Goal: Information Seeking & Learning: Find contact information

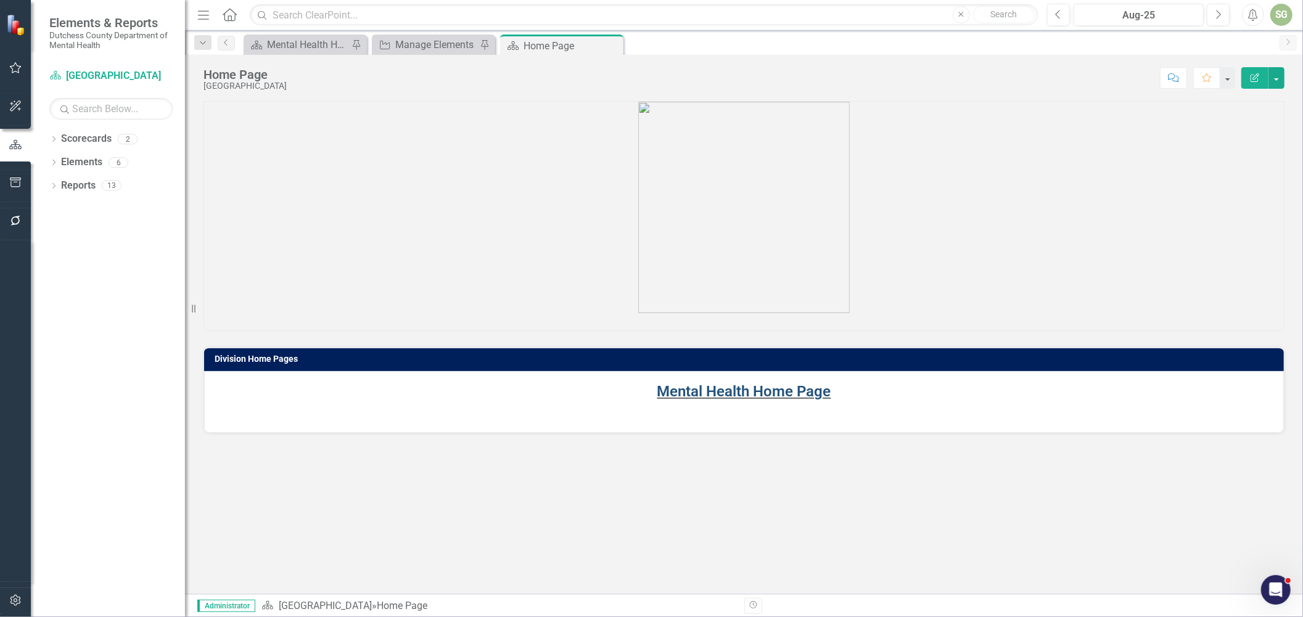
click at [718, 389] on link "Mental Health Home Page" at bounding box center [744, 391] width 174 height 17
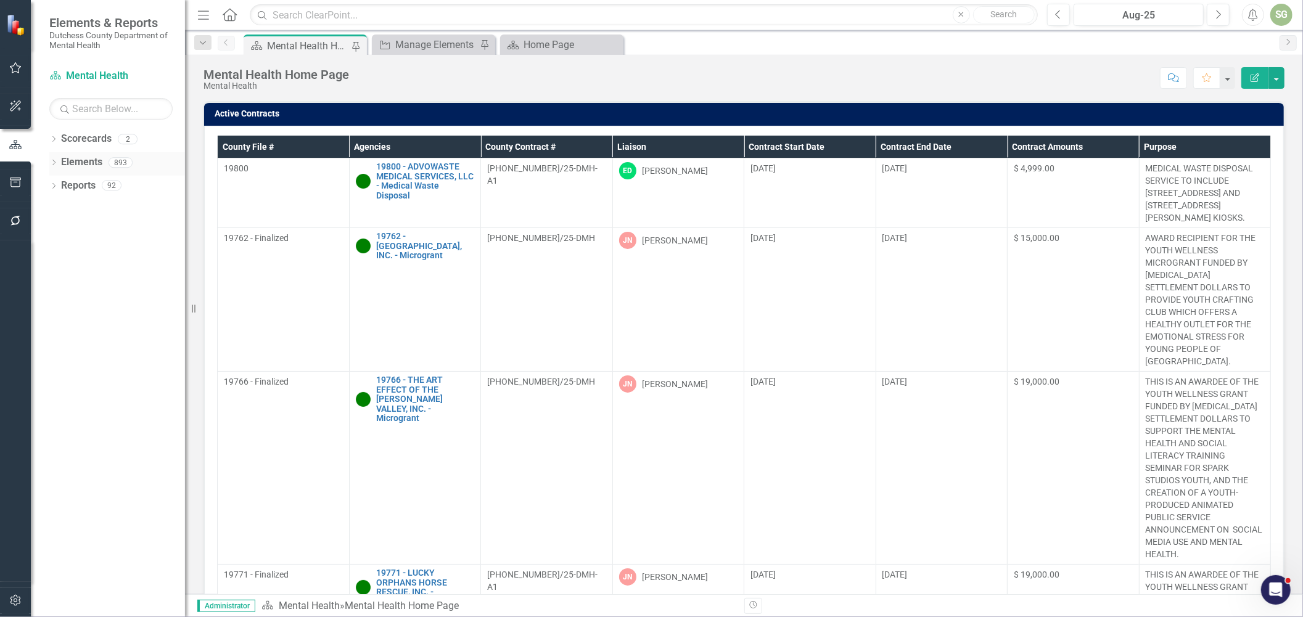
click at [50, 159] on div "Dropdown" at bounding box center [53, 164] width 9 height 10
click at [89, 206] on link "Agency Agencies" at bounding box center [96, 209] width 58 height 14
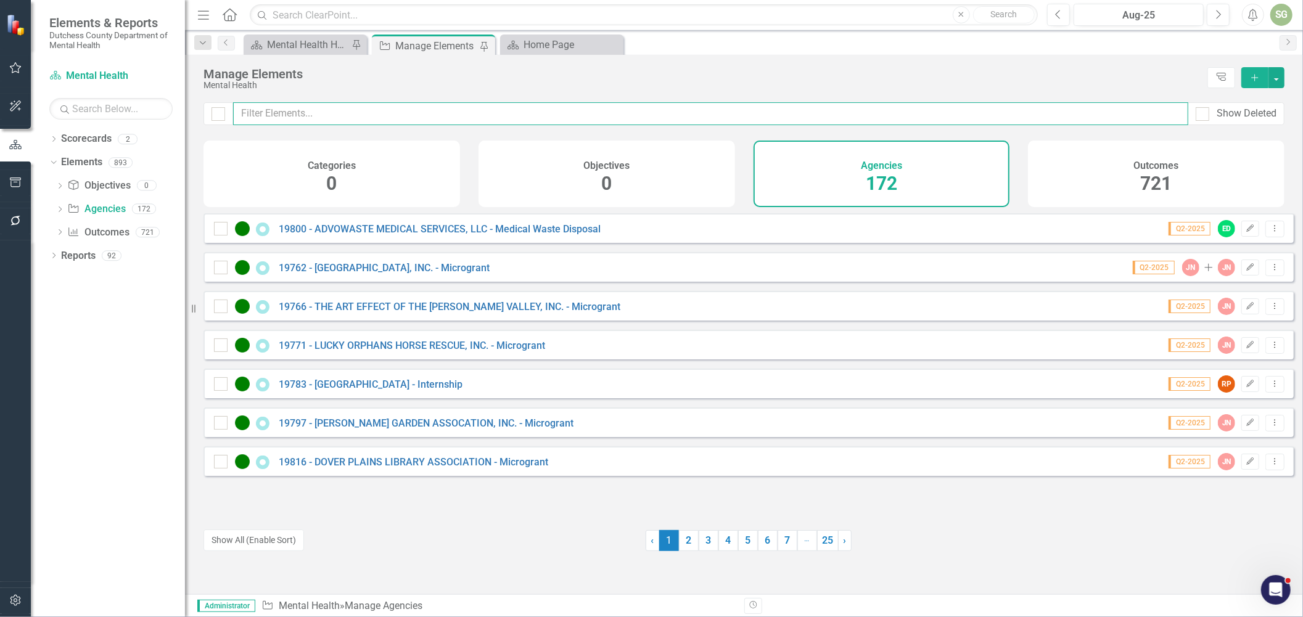
click at [310, 113] on input "text" at bounding box center [710, 113] width 955 height 23
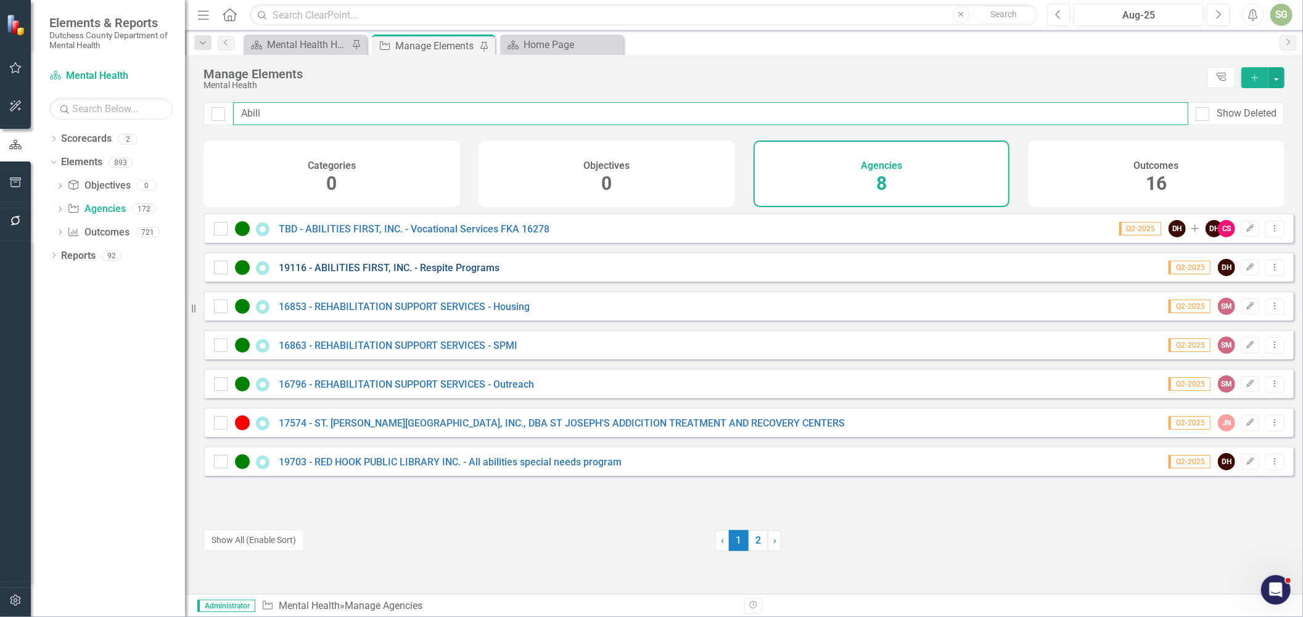
type input "Abili"
click at [376, 274] on link "19116 - ABILITIES FIRST, INC. - Respite Programs" at bounding box center [389, 268] width 221 height 12
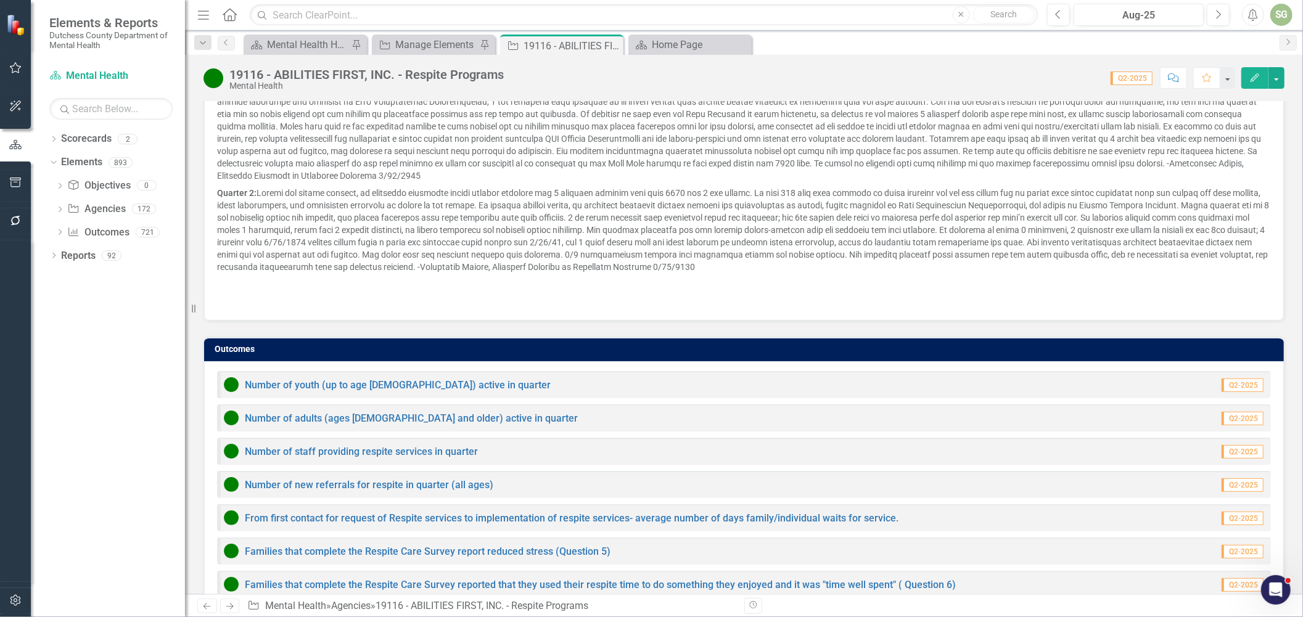
scroll to position [905, 0]
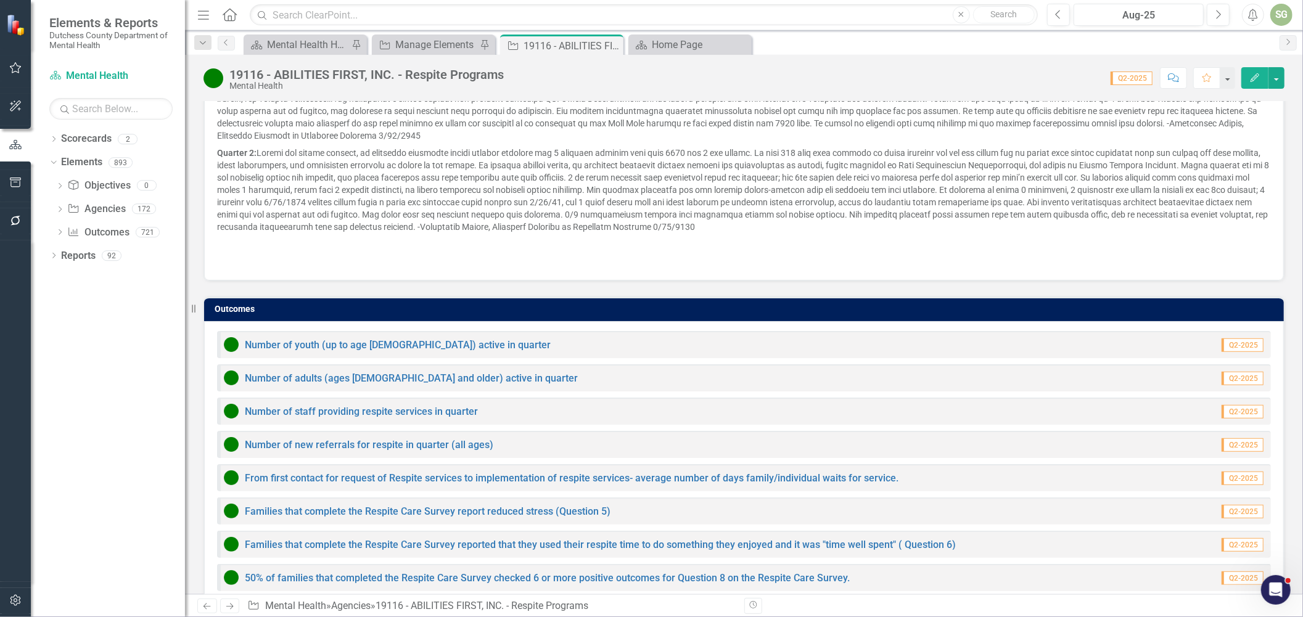
click at [1236, 339] on span "Q2-2025" at bounding box center [1242, 346] width 42 height 14
click at [305, 339] on link "Number of youth (up to age [DEMOGRAPHIC_DATA]) active in quarter" at bounding box center [398, 345] width 306 height 12
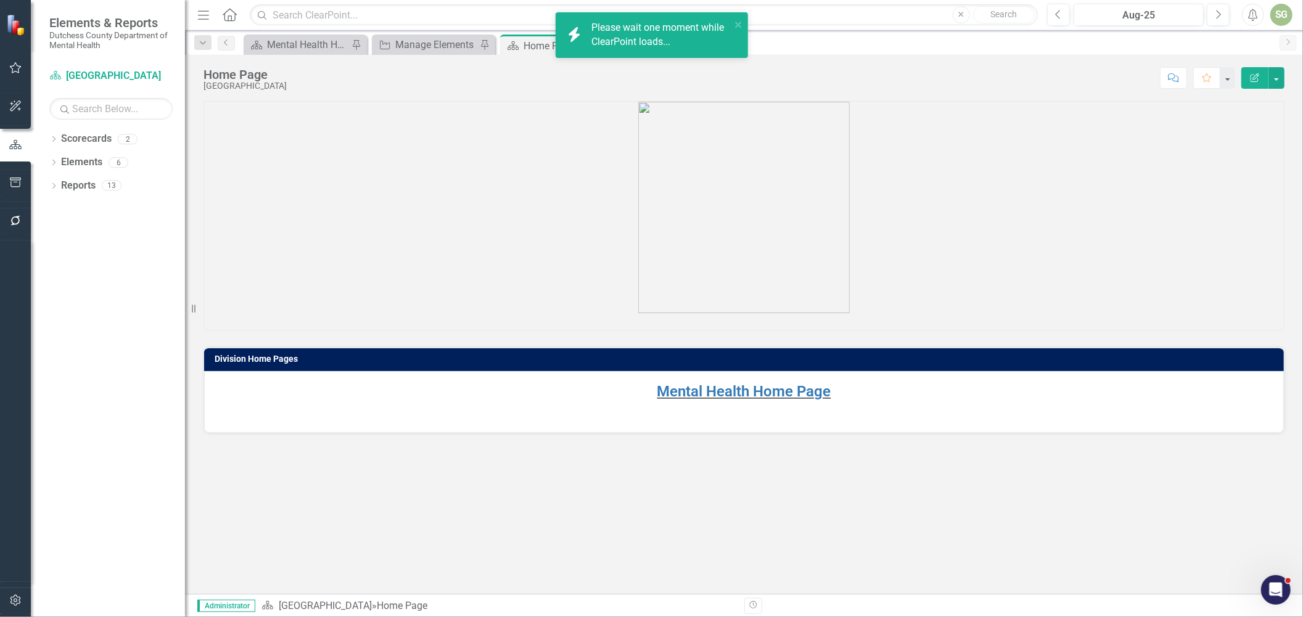
click at [565, 170] on p at bounding box center [744, 209] width 1080 height 214
click at [52, 161] on icon "Dropdown" at bounding box center [53, 163] width 9 height 7
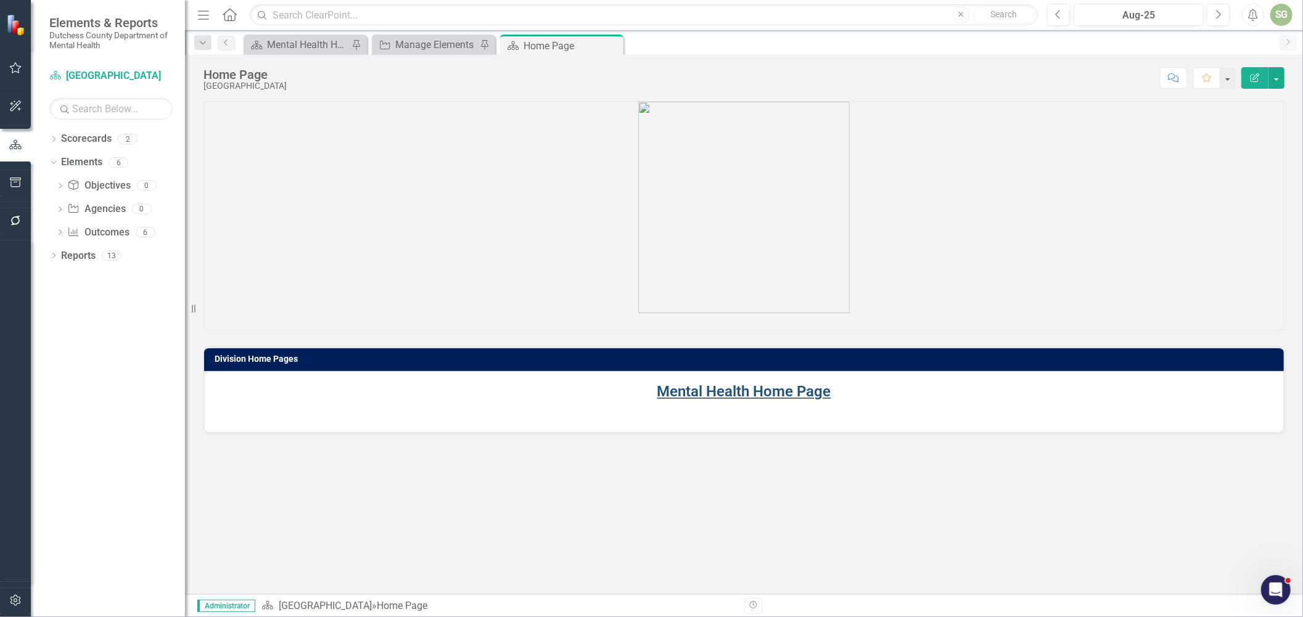
click at [685, 393] on link "Mental Health Home Page" at bounding box center [744, 391] width 174 height 17
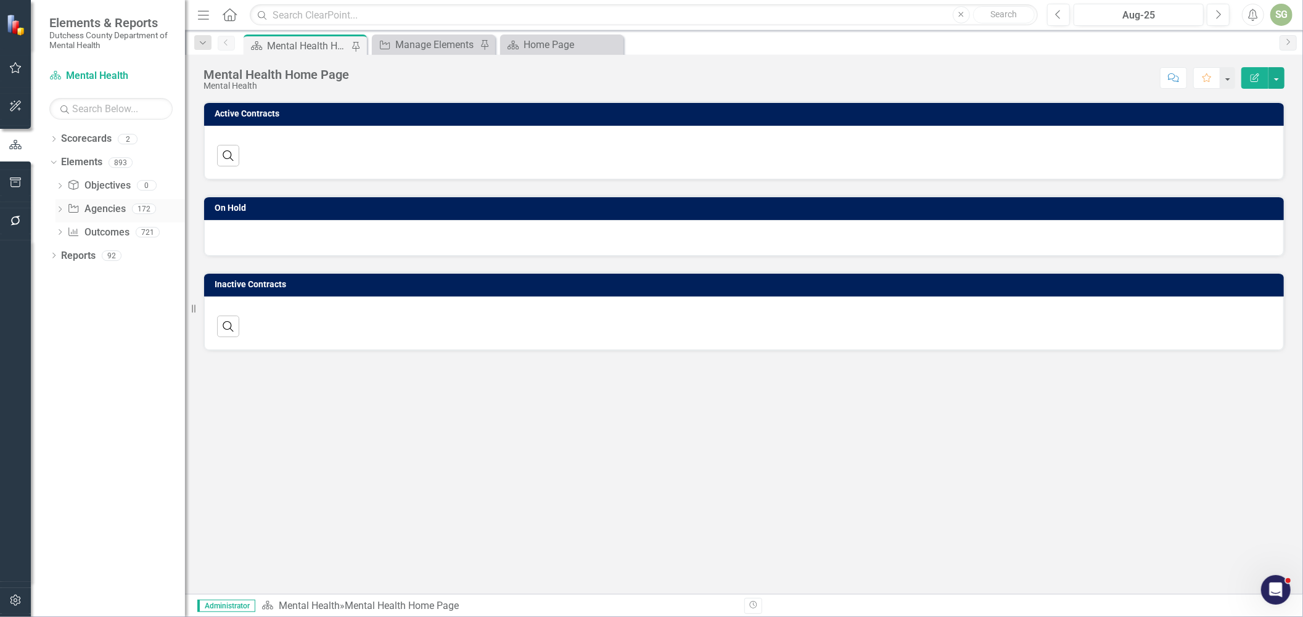
click at [96, 204] on link "Agency Agencies" at bounding box center [96, 209] width 58 height 14
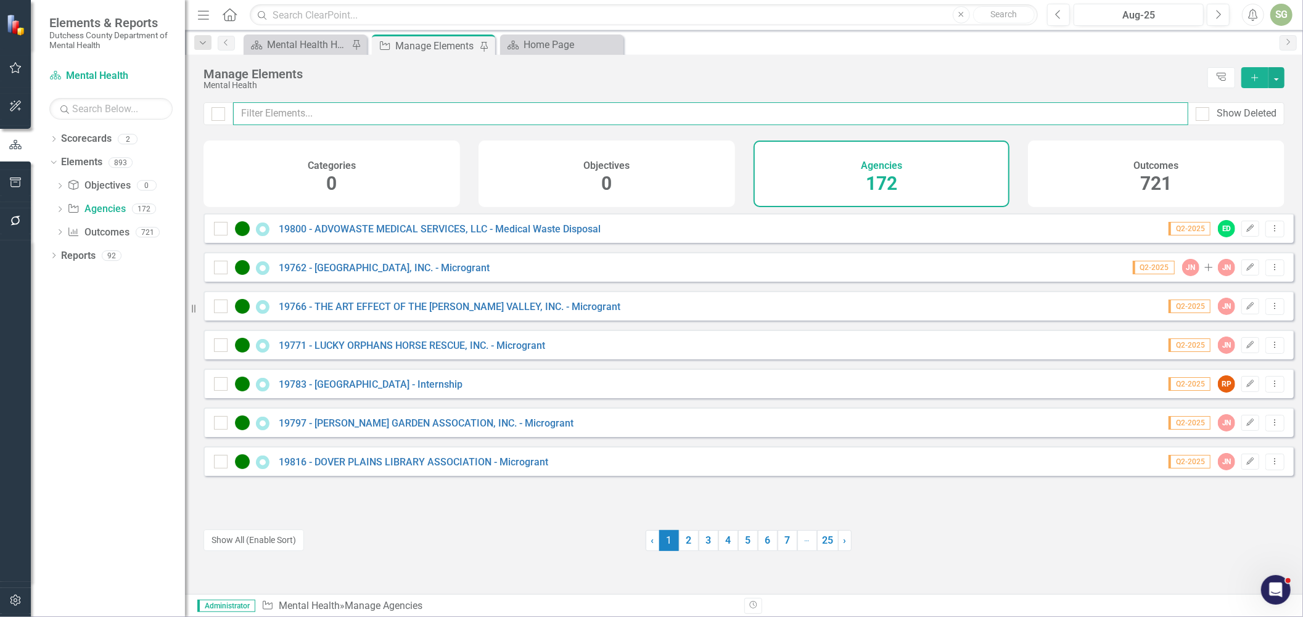
click at [403, 120] on input "text" at bounding box center [710, 113] width 955 height 23
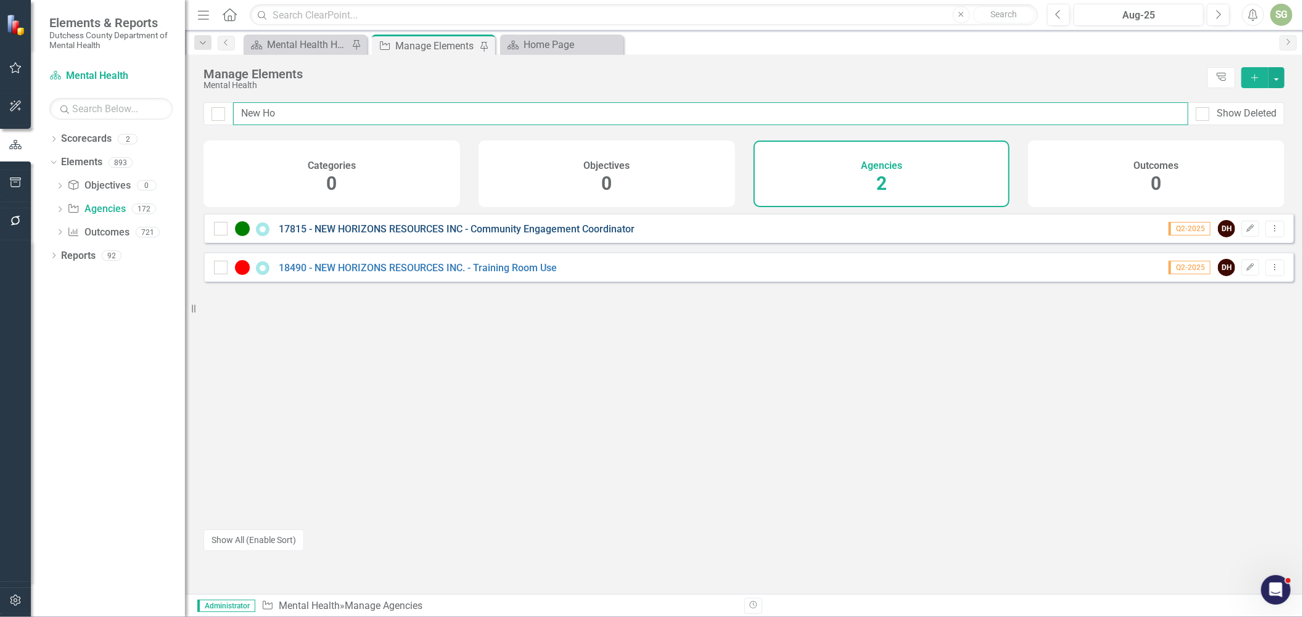
type input "New Ho"
click at [438, 235] on link "17815 - NEW HORIZONS RESOURCES INC - Community Engagement Coordinator" at bounding box center [457, 229] width 356 height 12
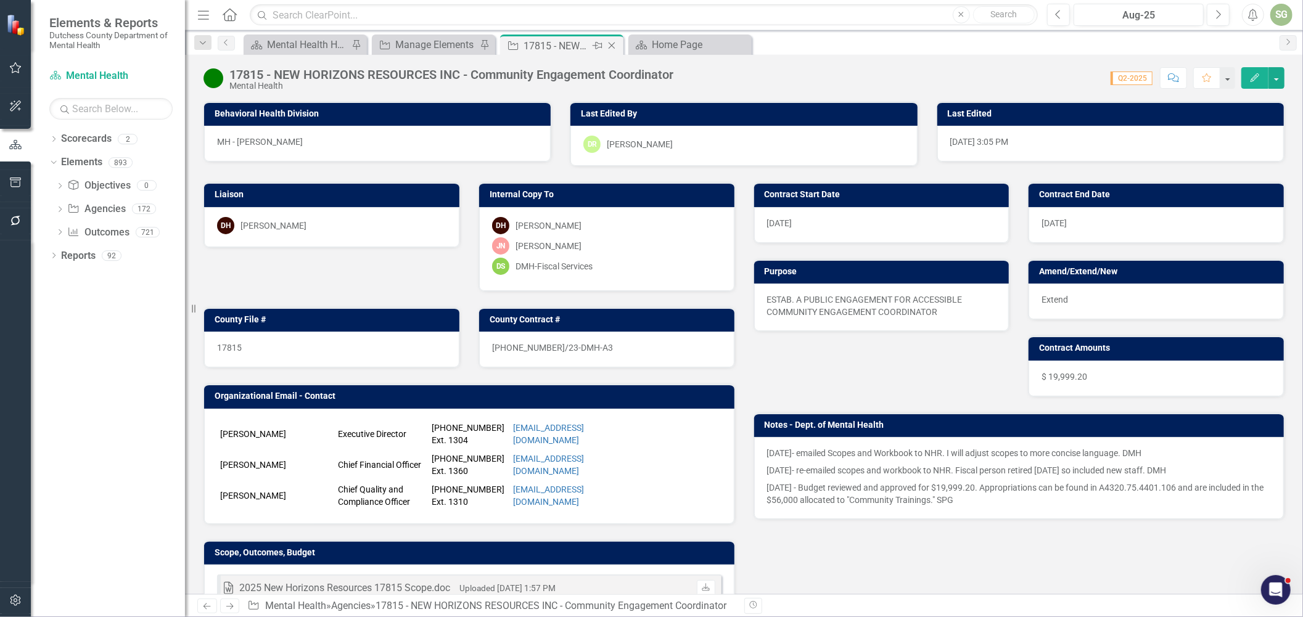
click at [612, 46] on icon at bounding box center [612, 46] width 7 height 7
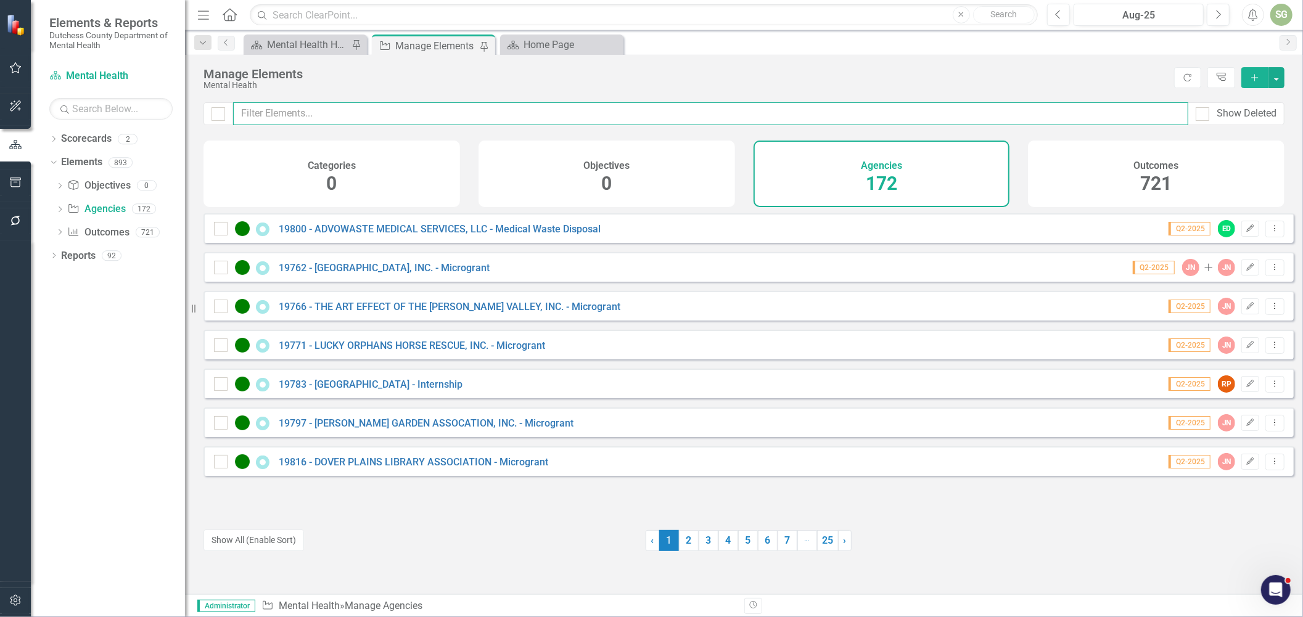
click at [361, 117] on input "text" at bounding box center [710, 113] width 955 height 23
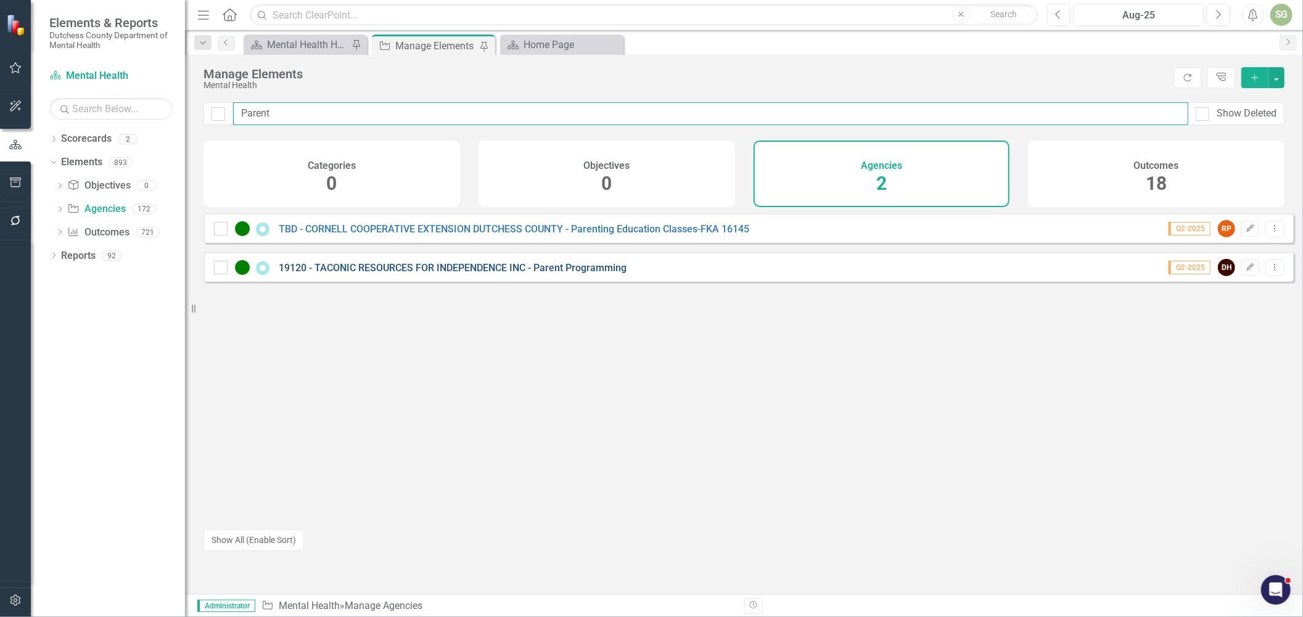
type input "Parent"
click at [388, 270] on link "19120 - TACONIC RESOURCES FOR INDEPENDENCE INC - Parent Programming" at bounding box center [453, 268] width 348 height 12
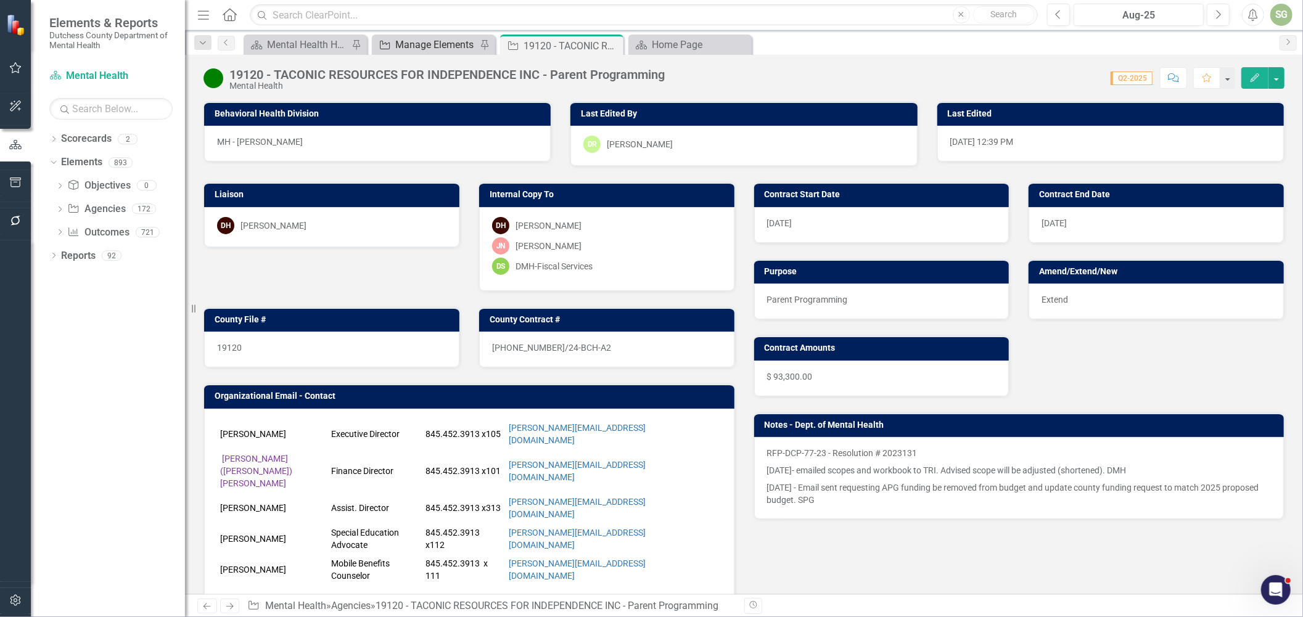
click at [421, 45] on div "Manage Elements" at bounding box center [435, 44] width 81 height 15
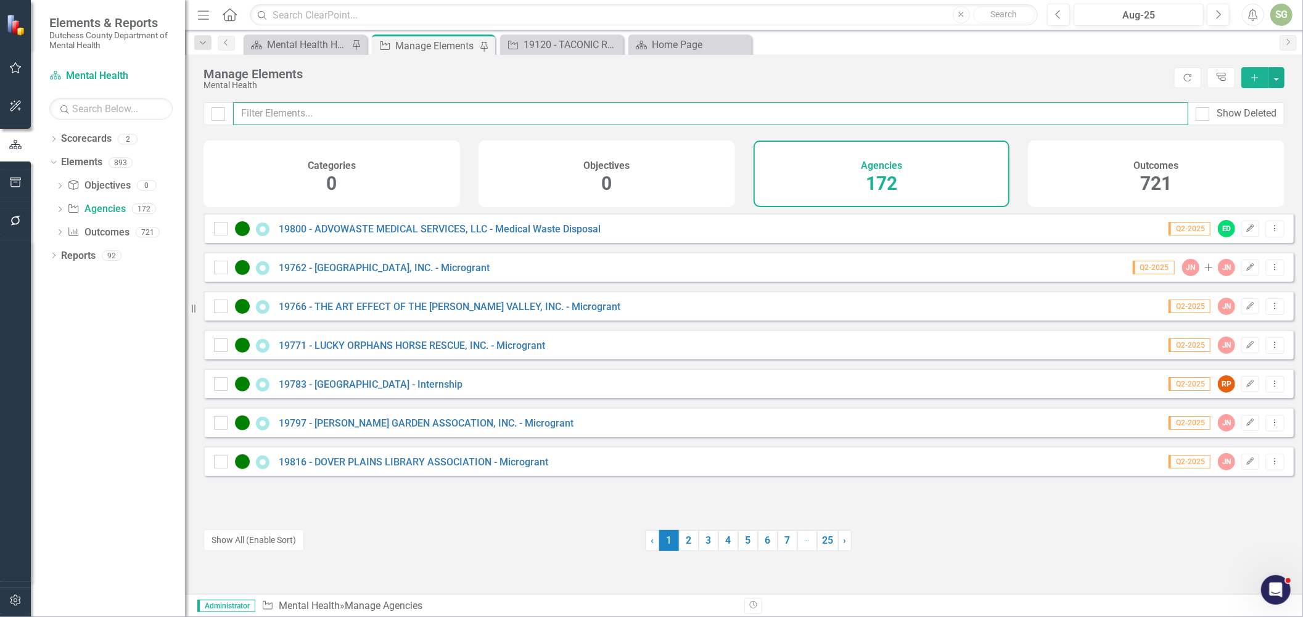
click at [309, 111] on input "text" at bounding box center [710, 113] width 955 height 23
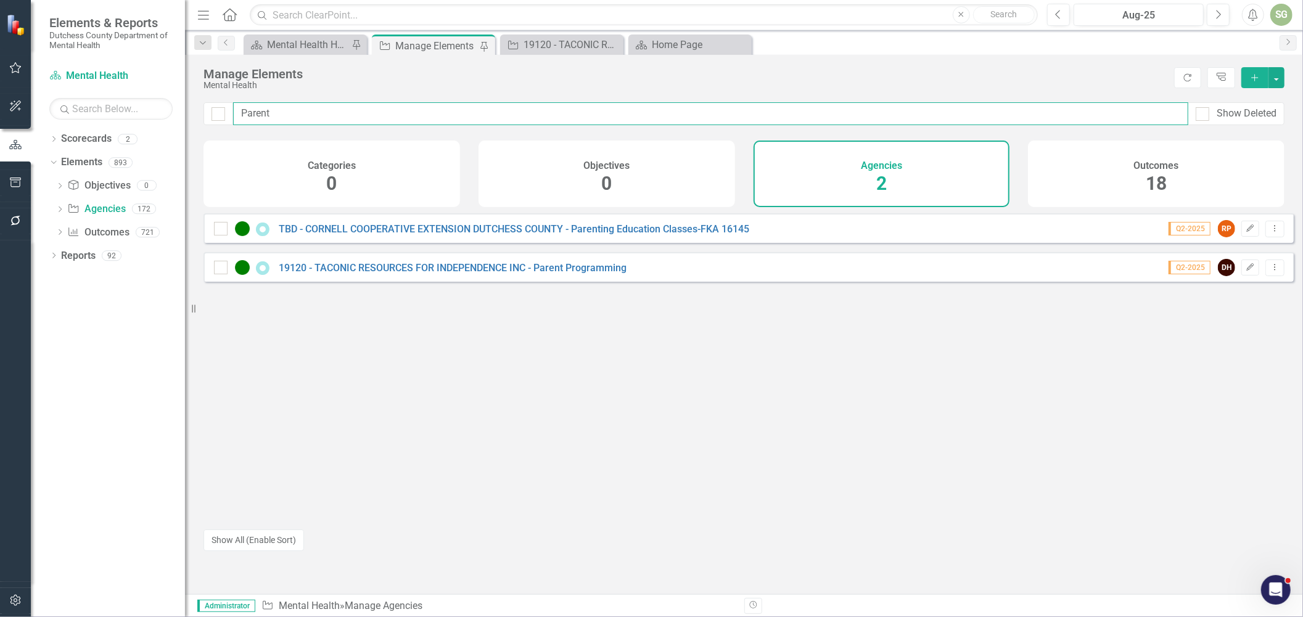
drag, startPoint x: 266, startPoint y: 120, endPoint x: 205, endPoint y: 120, distance: 61.7
click at [214, 120] on div "Parent Show Deleted" at bounding box center [743, 113] width 1081 height 23
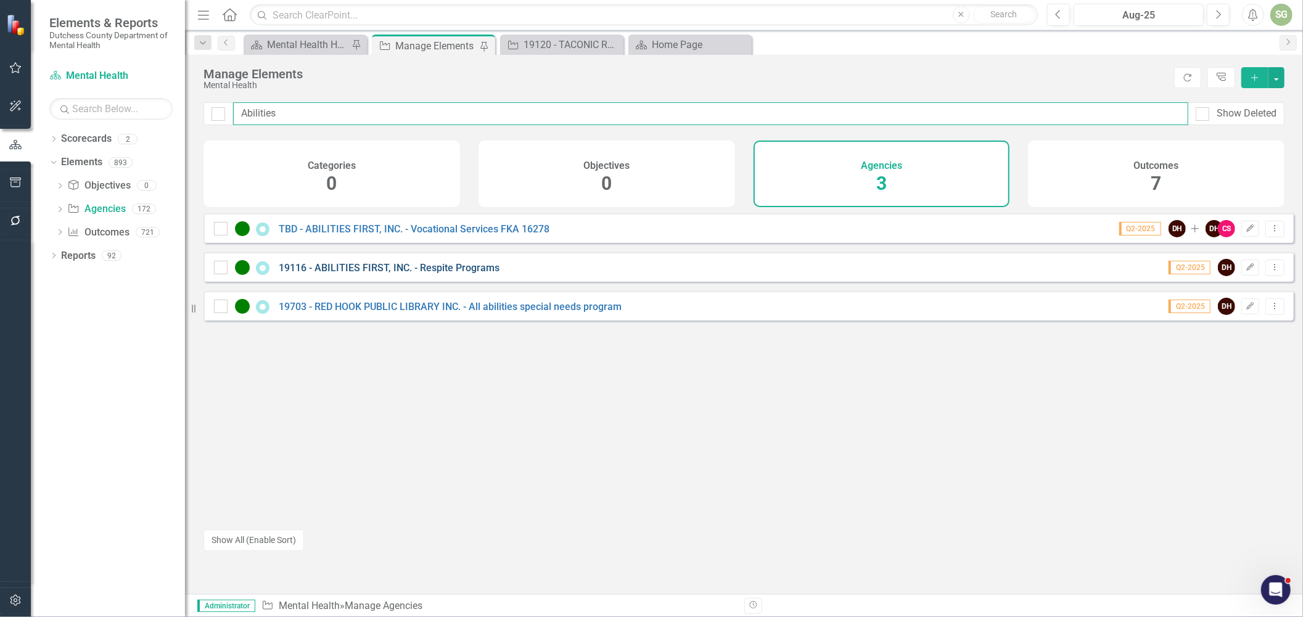
type input "Abilities"
click at [358, 274] on link "19116 - ABILITIES FIRST, INC. - Respite Programs" at bounding box center [389, 268] width 221 height 12
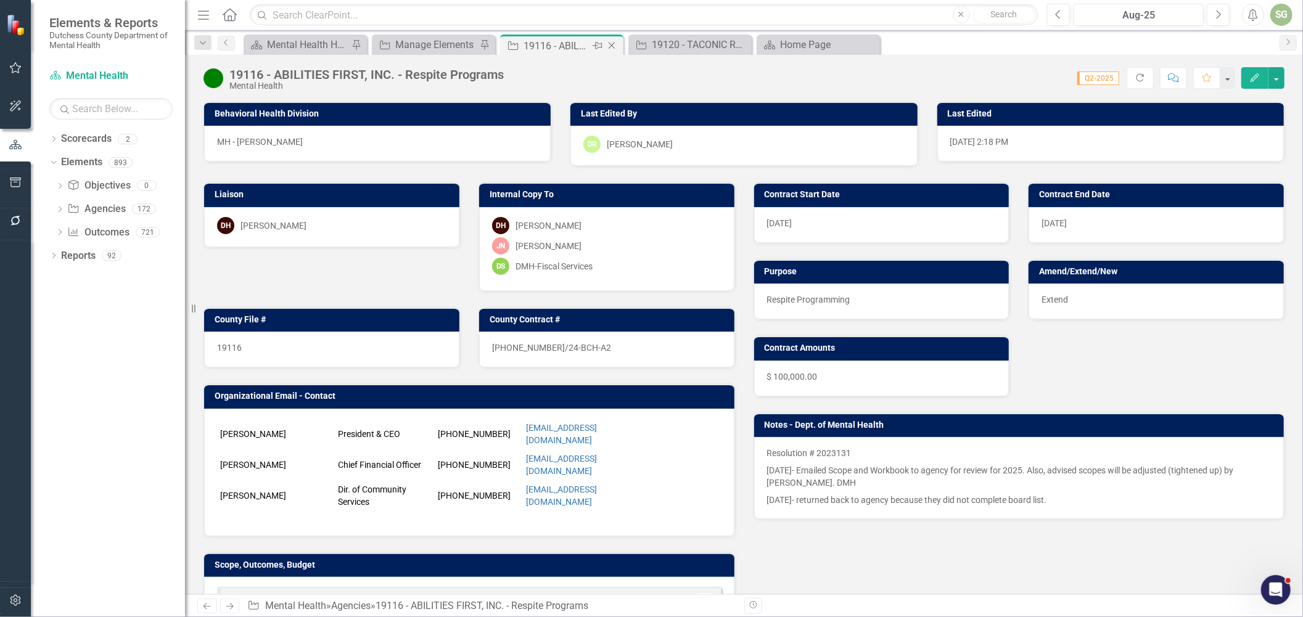
click at [613, 46] on icon "Close" at bounding box center [611, 46] width 12 height 10
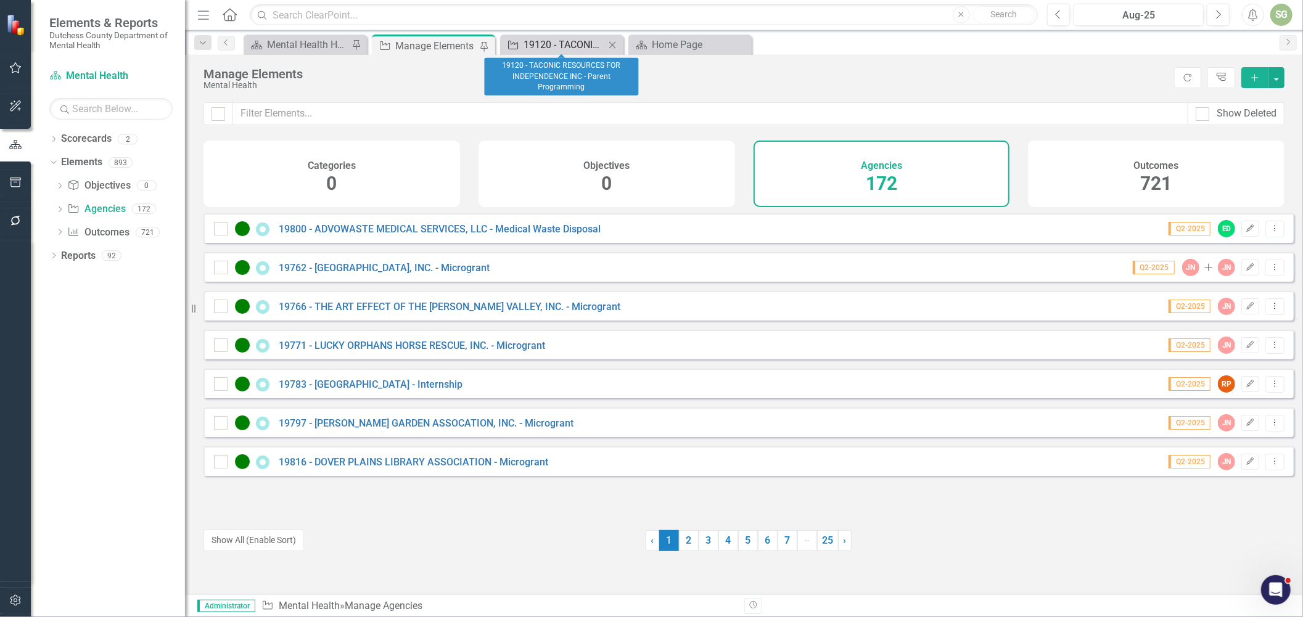
click at [581, 46] on div "19120 - TACONIC RESOURCES FOR INDEPENDENCE INC - Parent Programming" at bounding box center [563, 44] width 81 height 15
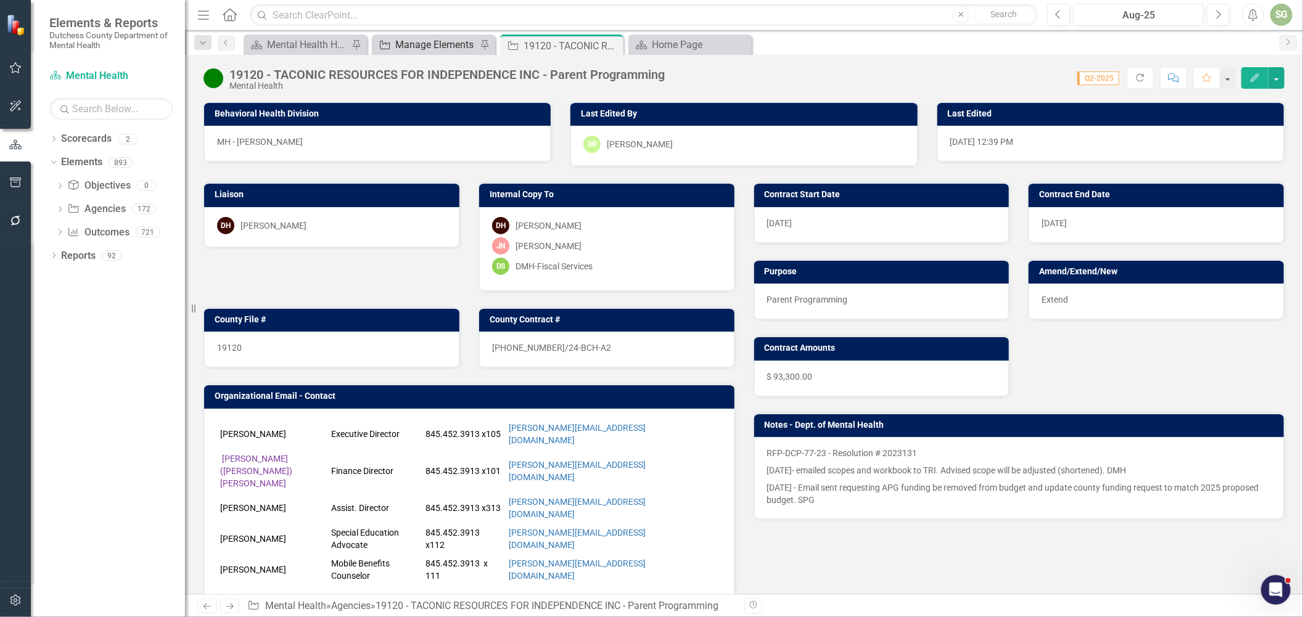
click at [419, 42] on div "Manage Elements" at bounding box center [435, 44] width 81 height 15
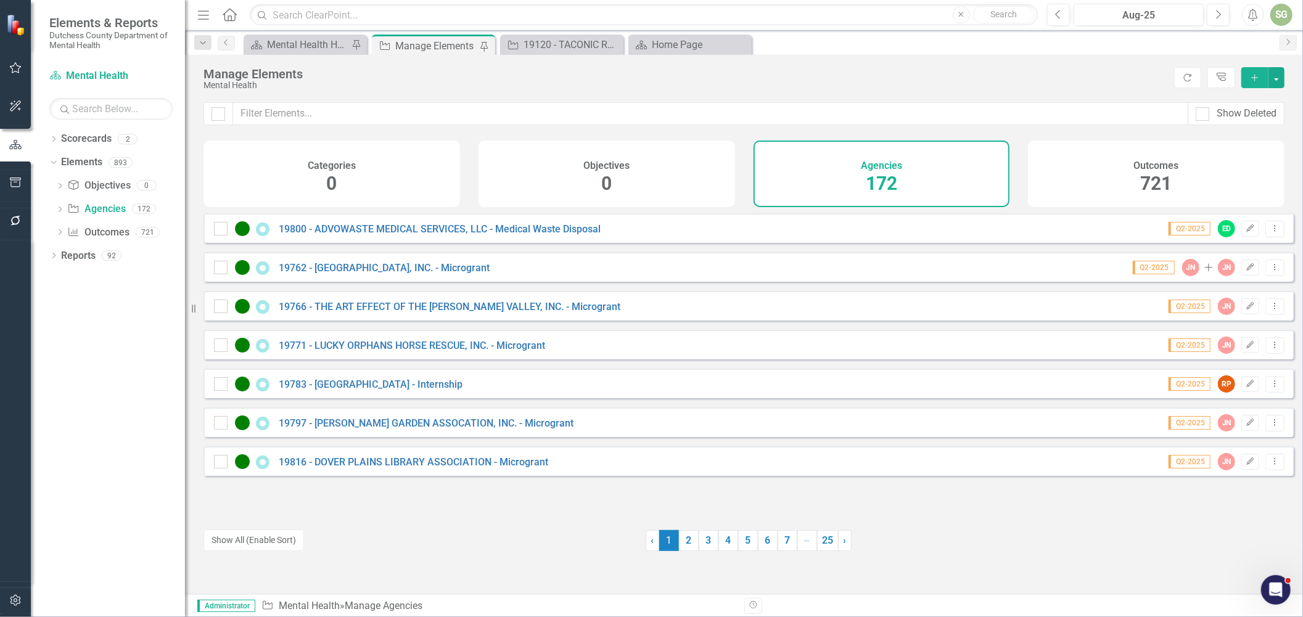
click at [373, 127] on div "Show Deleted" at bounding box center [744, 121] width 1118 height 38
click at [378, 119] on input "text" at bounding box center [710, 113] width 955 height 23
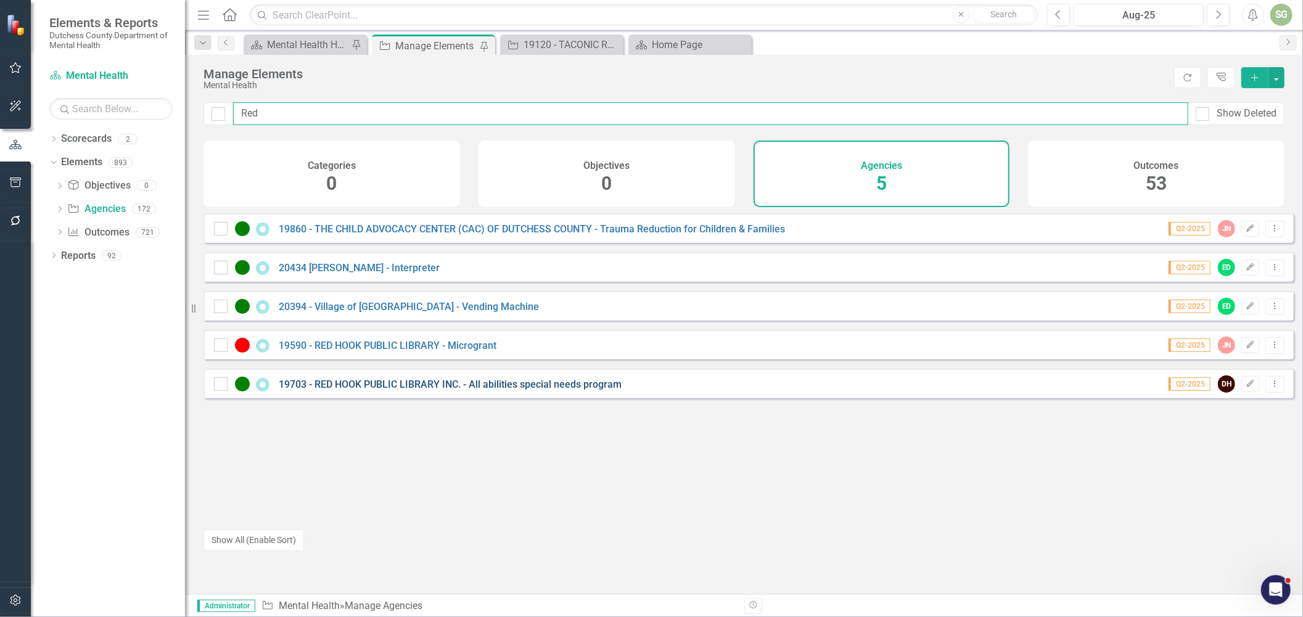
type input "Red"
click at [494, 390] on link "19703 - RED HOOK PUBLIC LIBRARY INC. - All abilities special needs program" at bounding box center [450, 385] width 343 height 12
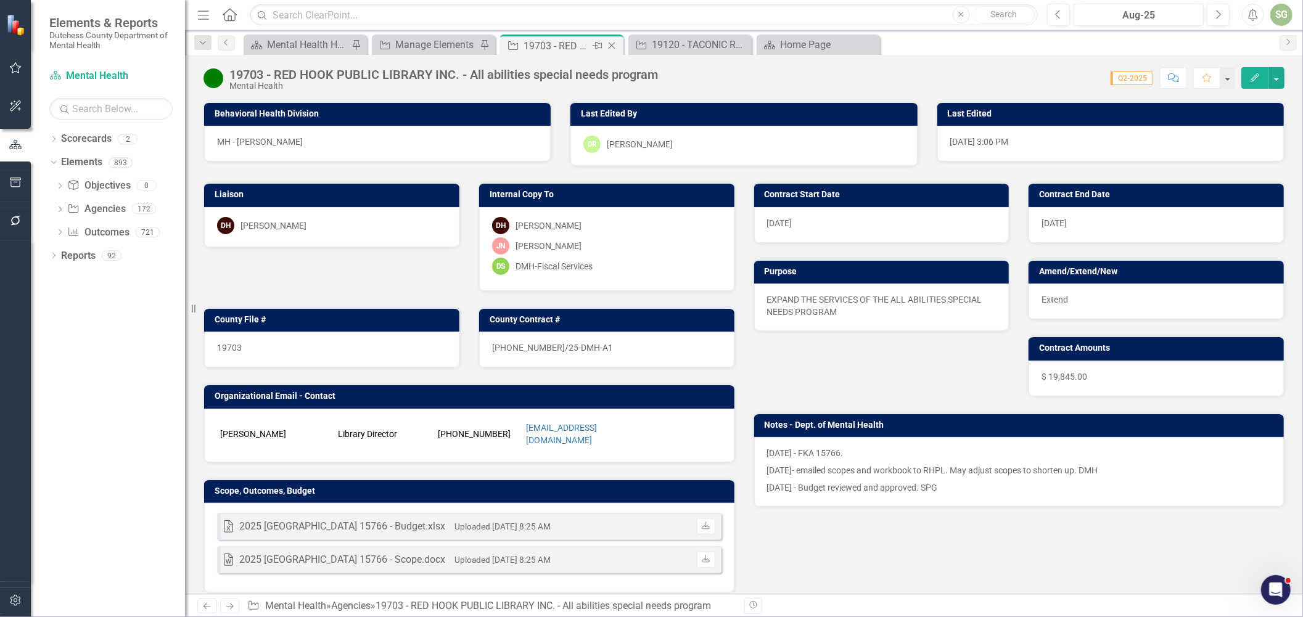
click at [613, 47] on icon "Close" at bounding box center [611, 46] width 12 height 10
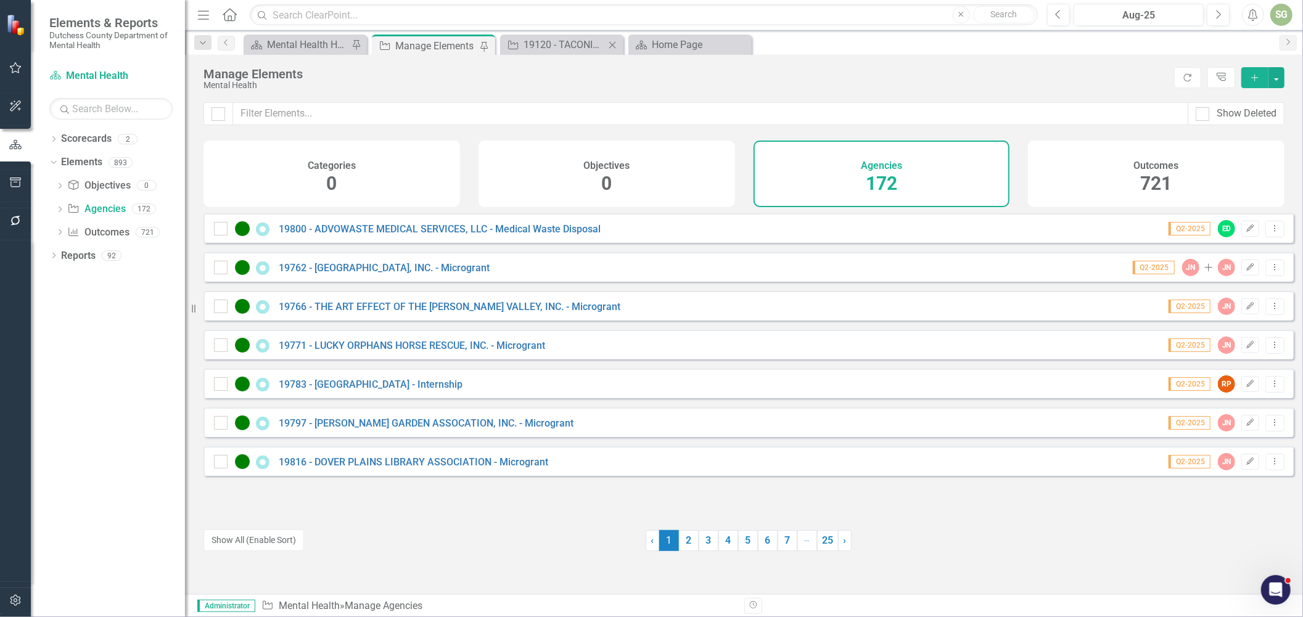
click at [543, 35] on div "Agency 19120 - TACONIC RESOURCES FOR INDEPENDENCE INC - Parent Programming Close" at bounding box center [561, 45] width 123 height 20
click at [538, 41] on div "19120 - TACONIC RESOURCES FOR INDEPENDENCE INC - Parent Programming" at bounding box center [563, 44] width 81 height 15
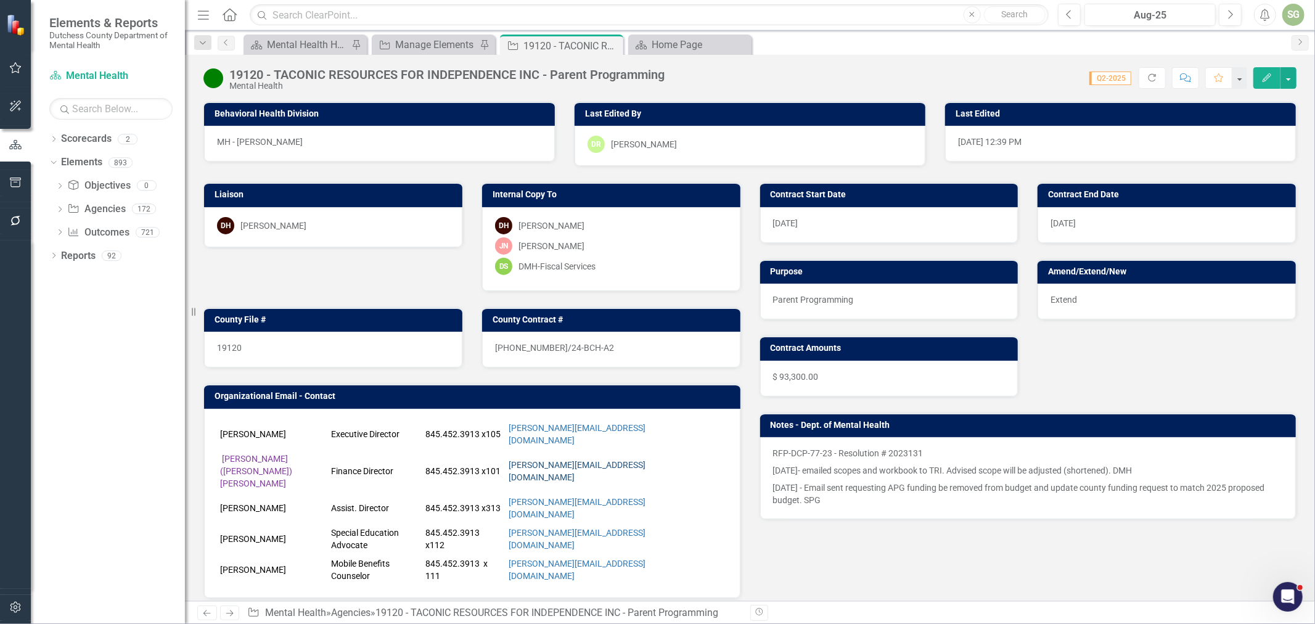
click at [565, 460] on link "[PERSON_NAME][EMAIL_ADDRESS][DOMAIN_NAME]" at bounding box center [577, 471] width 137 height 22
click at [638, 396] on h3 "Organizational Email - Contact" at bounding box center [475, 396] width 520 height 9
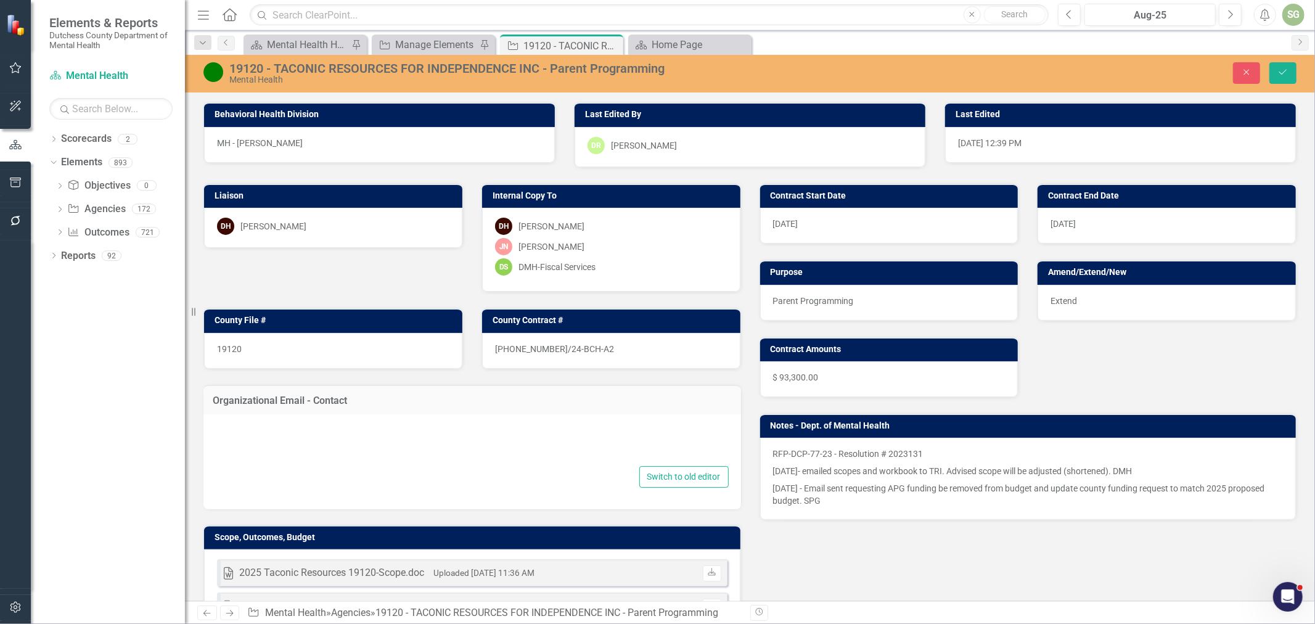
type textarea "<table border="0" width="718" cellspacing="0" cellpadding="0"> <colgroup> <col …"
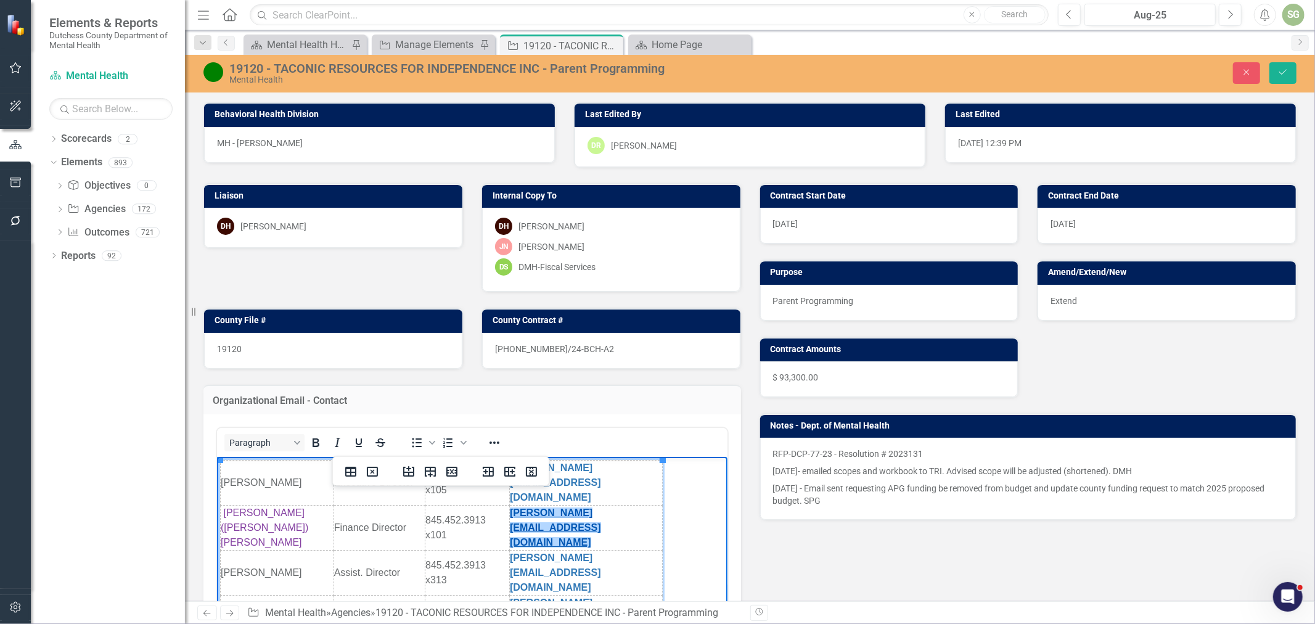
click at [527, 507] on link "[PERSON_NAME][EMAIL_ADDRESS][DOMAIN_NAME]" at bounding box center [554, 527] width 91 height 40
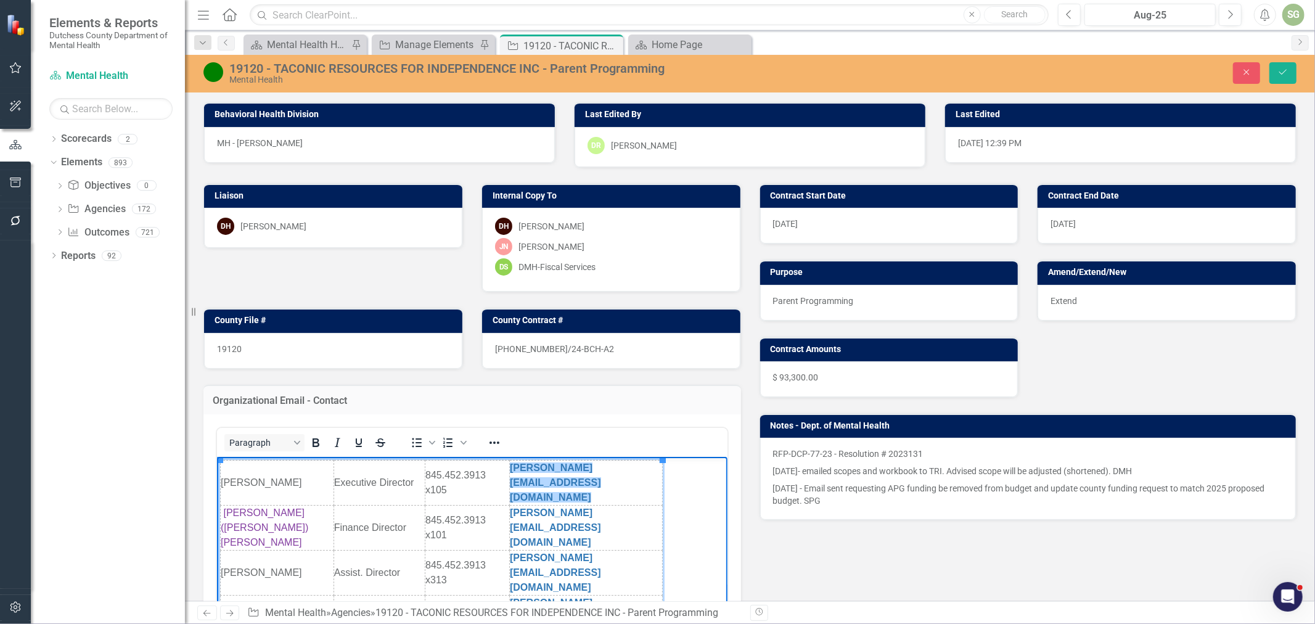
scroll to position [68, 0]
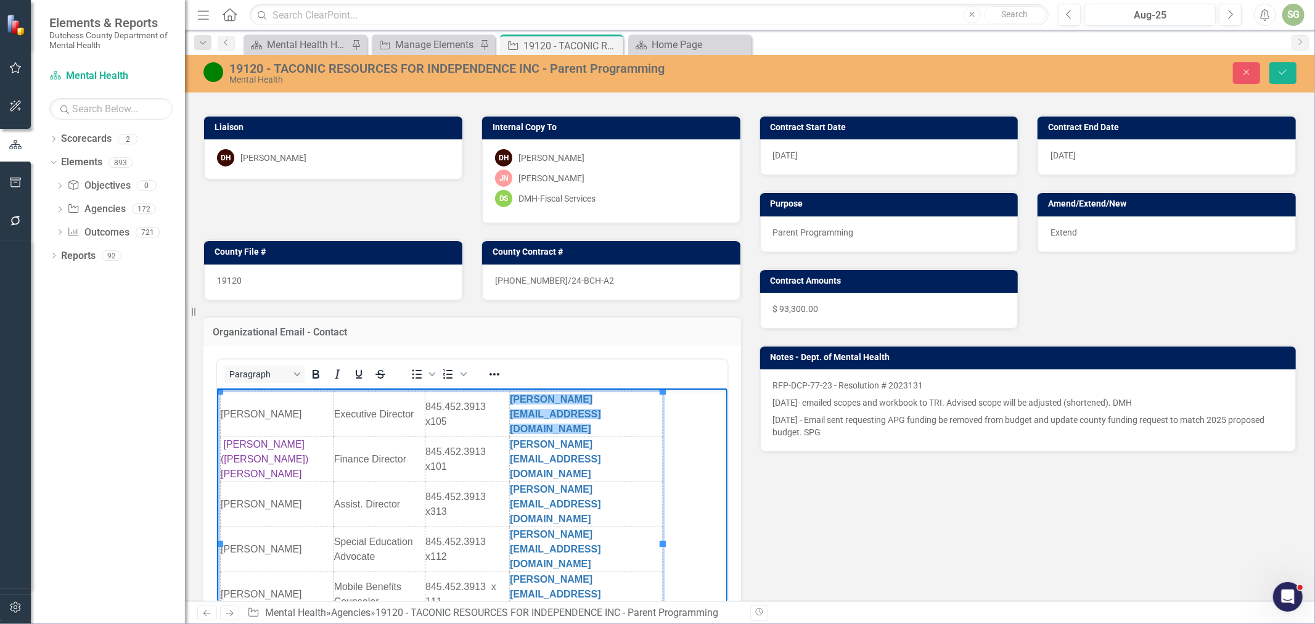
click at [101, 490] on div "Dropdown Scorecards 2 Dutchess County Mental Health Dropdown Elements 893 Dropd…" at bounding box center [108, 376] width 154 height 495
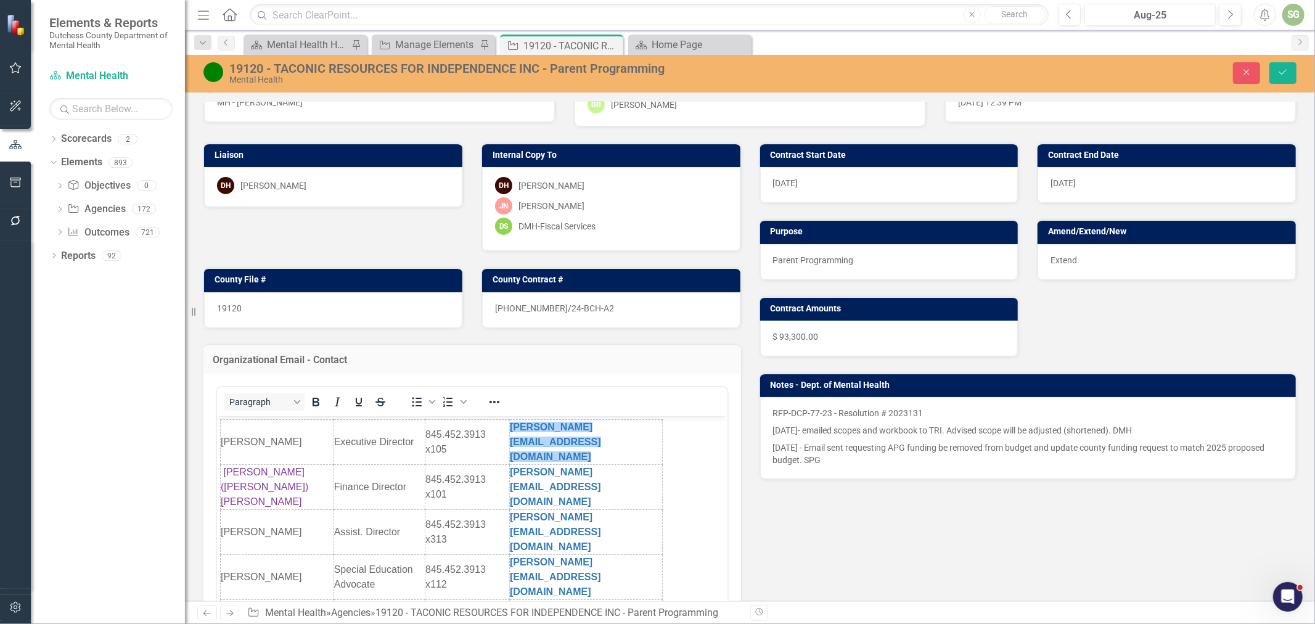
scroll to position [0, 0]
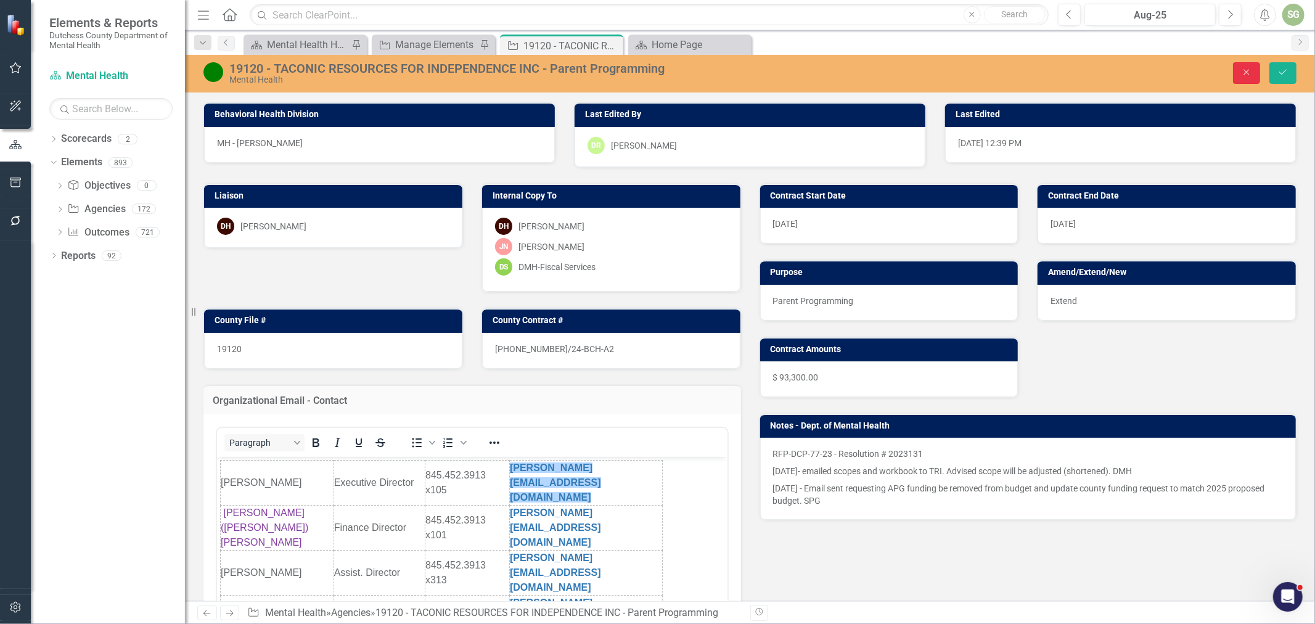
click at [1247, 69] on icon "Close" at bounding box center [1246, 72] width 11 height 9
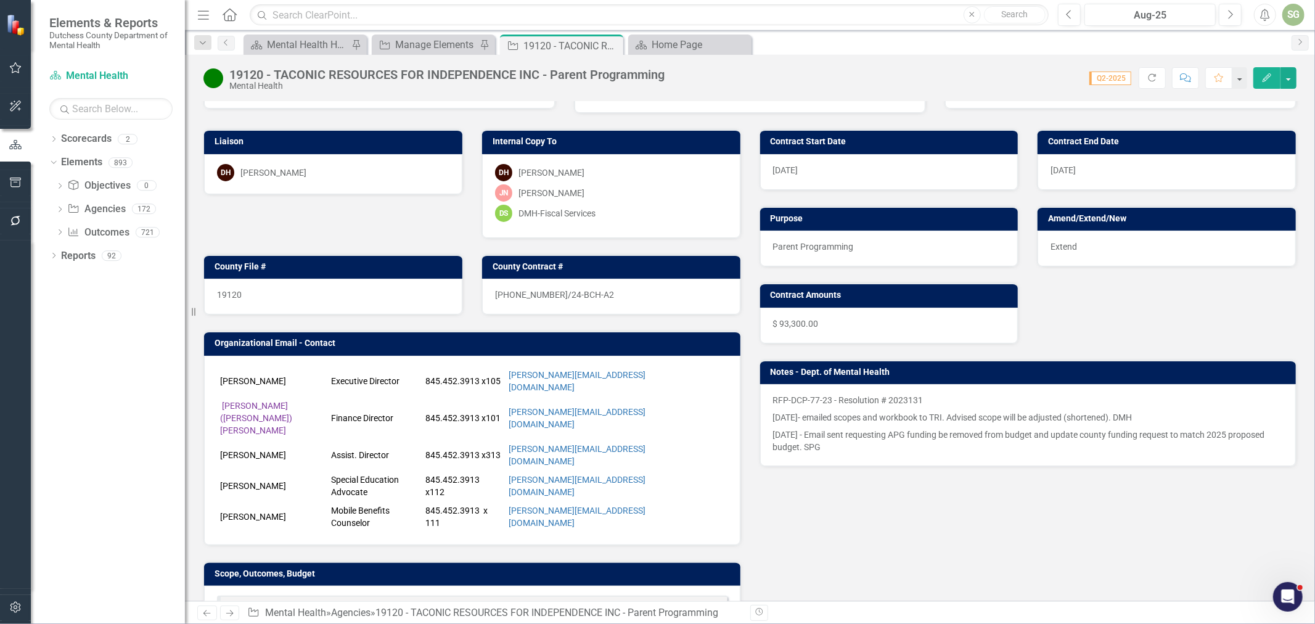
scroll to position [68, 0]
